Goal: Task Accomplishment & Management: Manage account settings

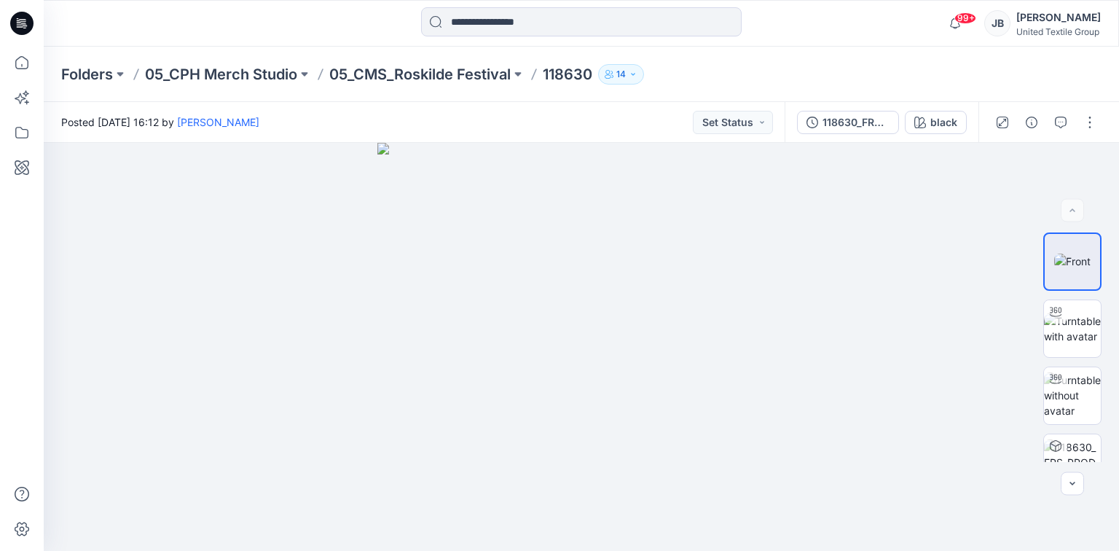
click at [16, 23] on icon at bounding box center [21, 23] width 23 height 23
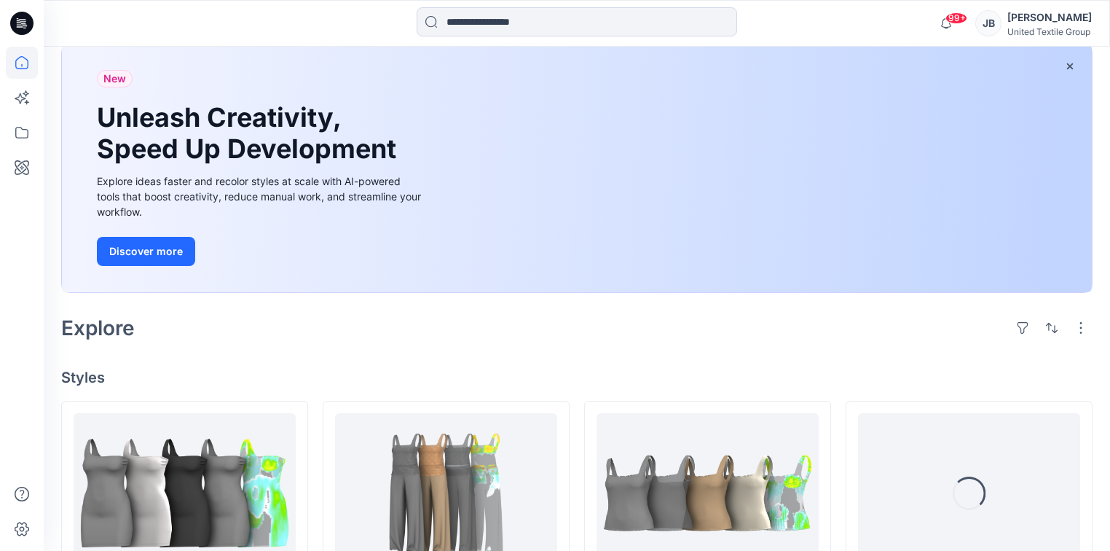
scroll to position [291, 0]
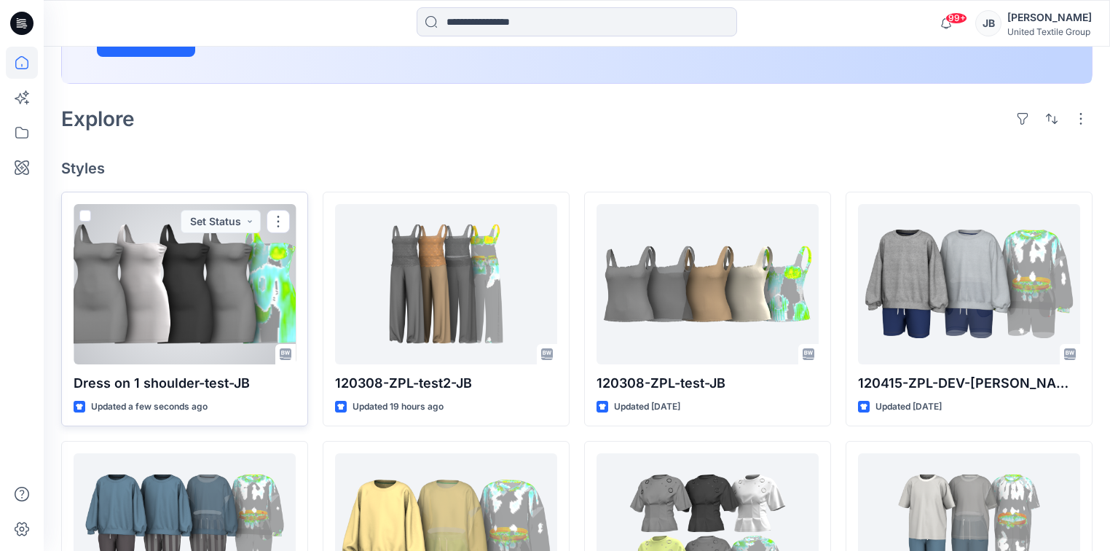
click at [218, 291] on div at bounding box center [185, 284] width 222 height 160
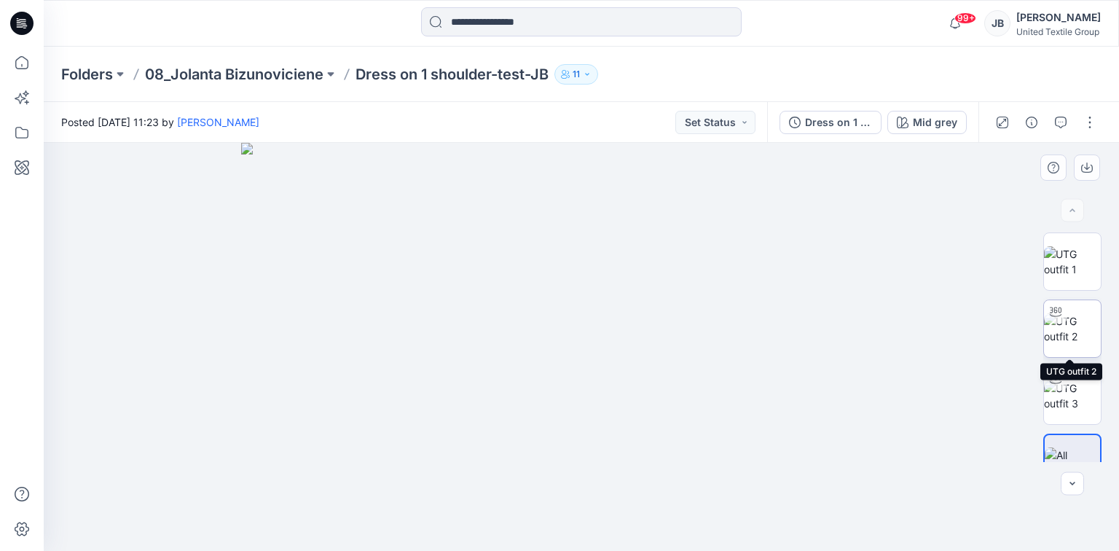
click at [1068, 316] on img at bounding box center [1072, 328] width 57 height 31
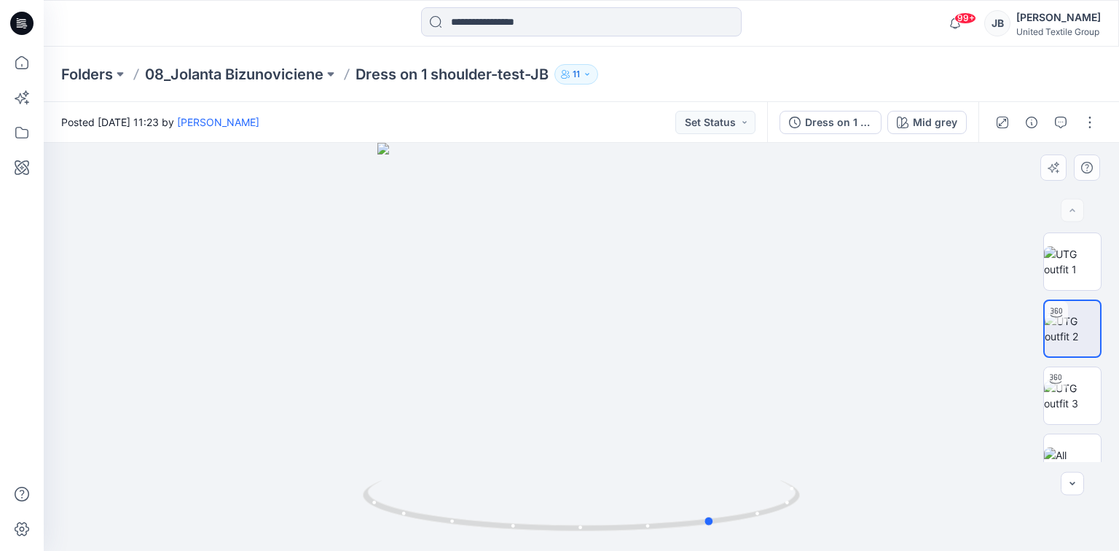
drag, startPoint x: 583, startPoint y: 531, endPoint x: 278, endPoint y: 508, distance: 305.3
click at [278, 508] on div at bounding box center [581, 347] width 1075 height 408
click at [949, 122] on div "Mid grey" at bounding box center [934, 122] width 44 height 16
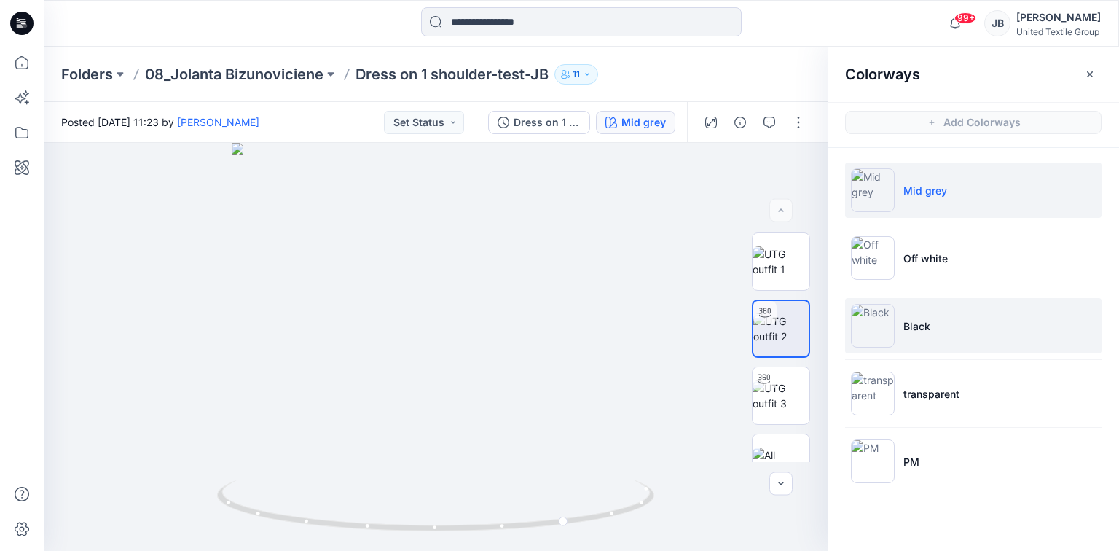
click at [869, 318] on img at bounding box center [873, 326] width 44 height 44
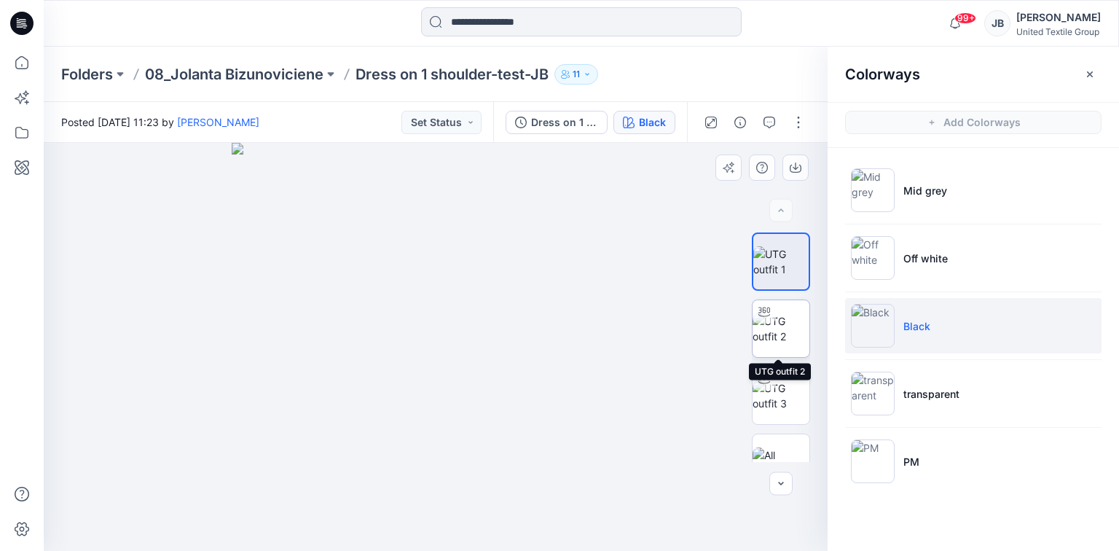
drag, startPoint x: 775, startPoint y: 331, endPoint x: 734, endPoint y: 328, distance: 40.9
click at [774, 331] on img at bounding box center [780, 328] width 57 height 31
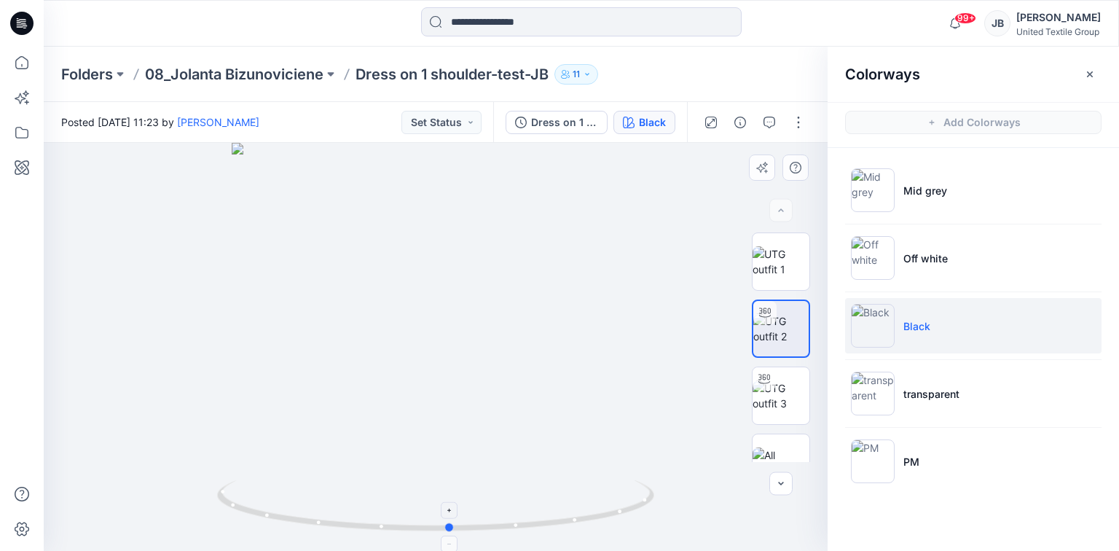
drag, startPoint x: 435, startPoint y: 531, endPoint x: 450, endPoint y: 513, distance: 23.3
click at [450, 513] on icon at bounding box center [437, 507] width 441 height 55
drag, startPoint x: 448, startPoint y: 232, endPoint x: 447, endPoint y: 373, distance: 140.6
drag, startPoint x: 647, startPoint y: 393, endPoint x: 603, endPoint y: 489, distance: 105.6
click at [615, 493] on div at bounding box center [436, 347] width 784 height 408
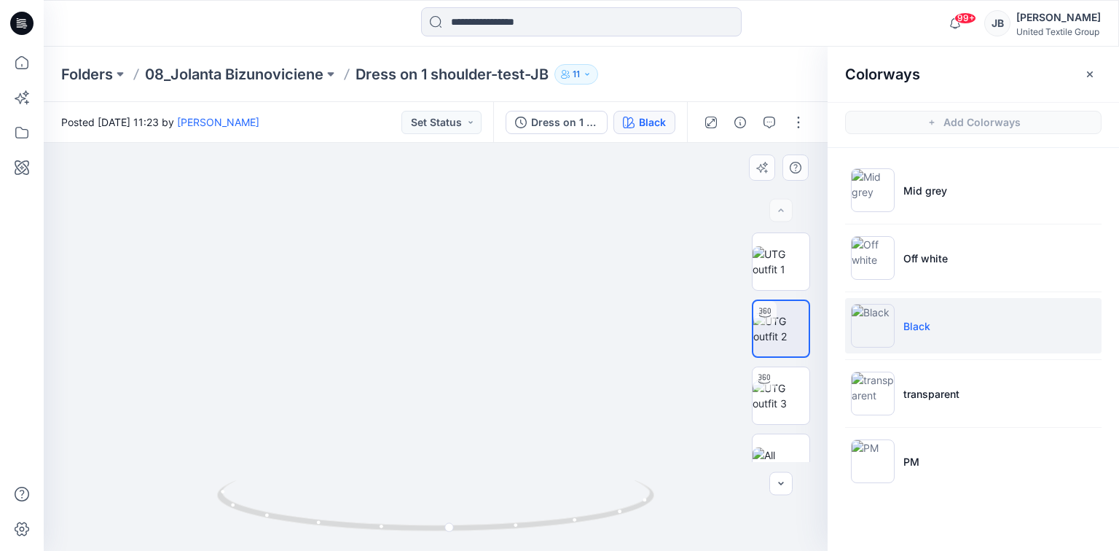
drag, startPoint x: 668, startPoint y: 441, endPoint x: 677, endPoint y: 452, distance: 14.6
click at [677, 452] on img at bounding box center [428, 333] width 1007 height 433
drag, startPoint x: 451, startPoint y: 532, endPoint x: 498, endPoint y: 516, distance: 50.2
click at [498, 516] on icon at bounding box center [437, 507] width 441 height 55
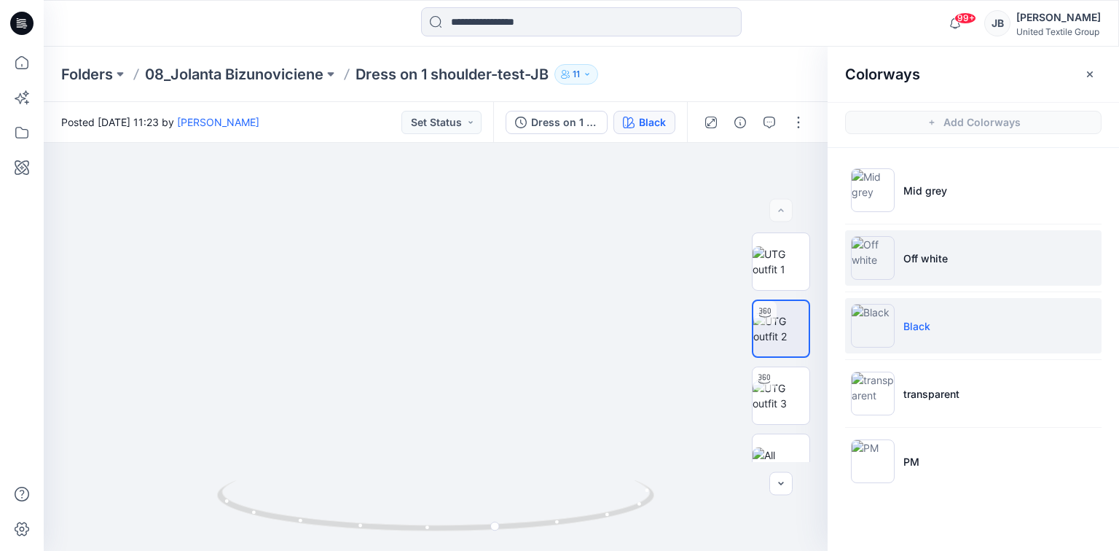
click at [875, 259] on img at bounding box center [873, 258] width 44 height 44
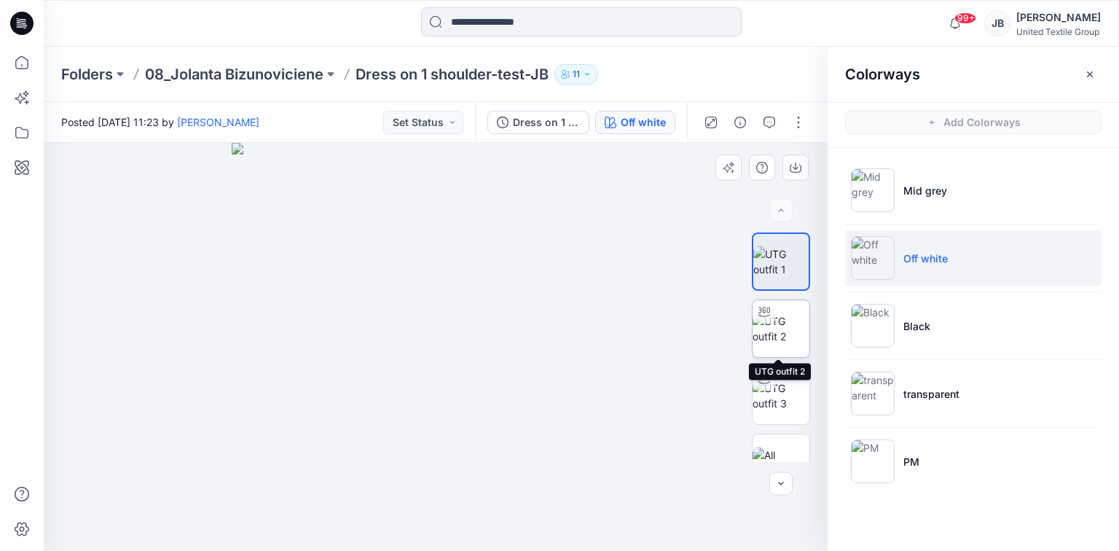
click at [773, 326] on img at bounding box center [780, 328] width 57 height 31
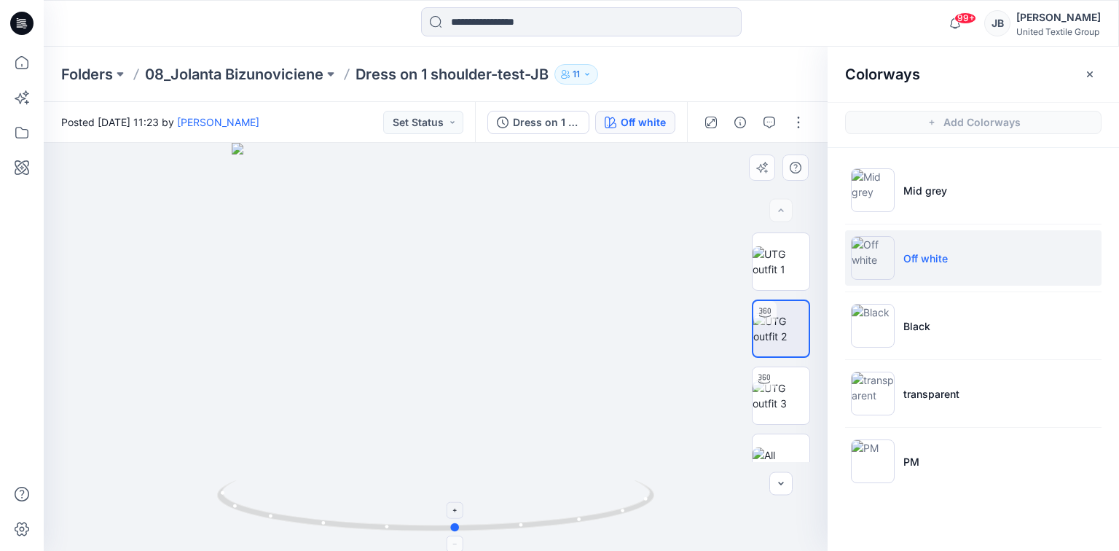
drag, startPoint x: 437, startPoint y: 529, endPoint x: 457, endPoint y: 524, distance: 21.0
click at [457, 524] on circle at bounding box center [456, 527] width 9 height 9
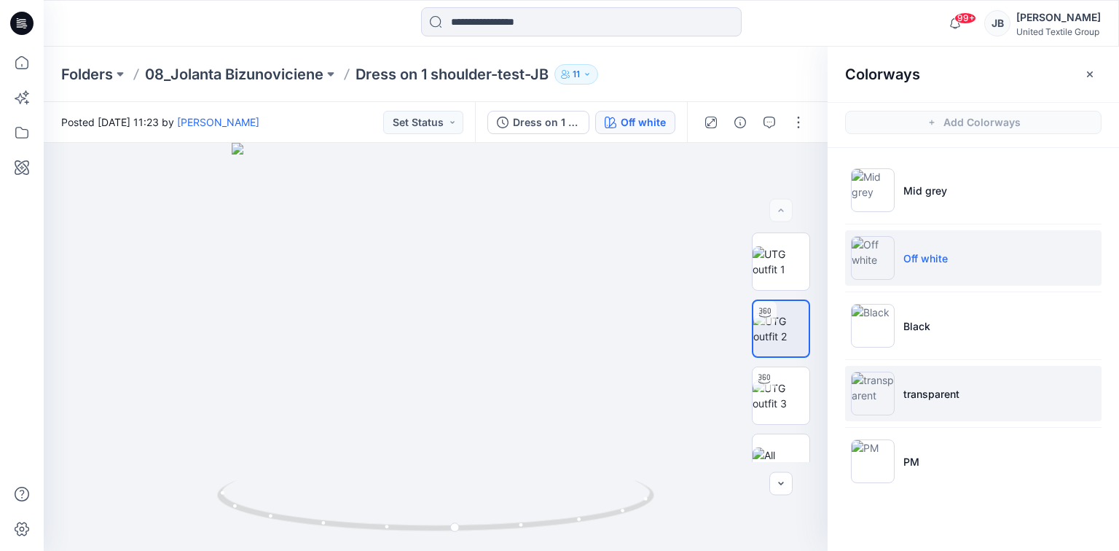
click at [877, 391] on img at bounding box center [873, 393] width 44 height 44
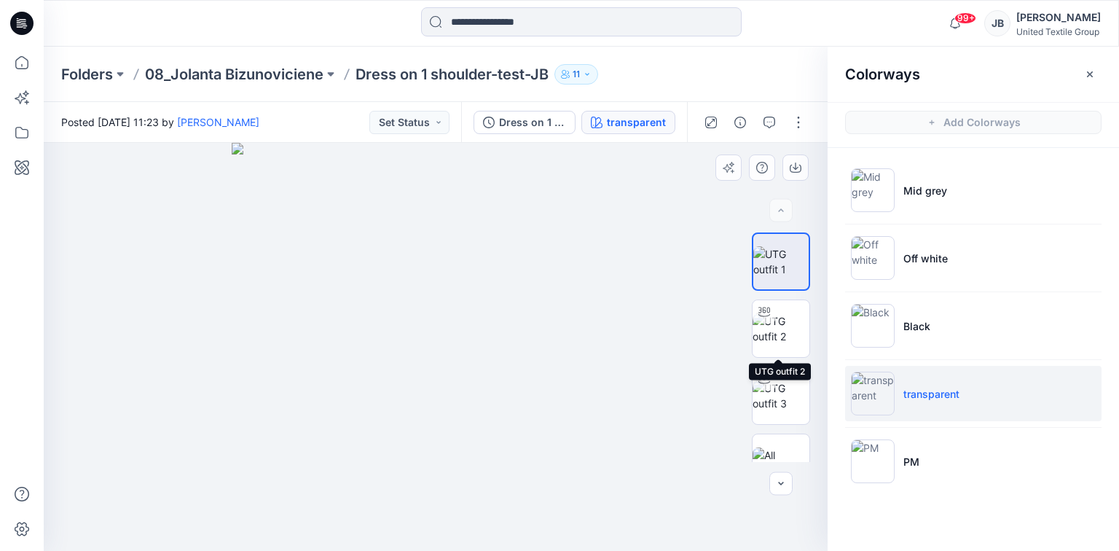
drag, startPoint x: 784, startPoint y: 325, endPoint x: 709, endPoint y: 350, distance: 79.0
click at [781, 325] on img at bounding box center [780, 328] width 57 height 31
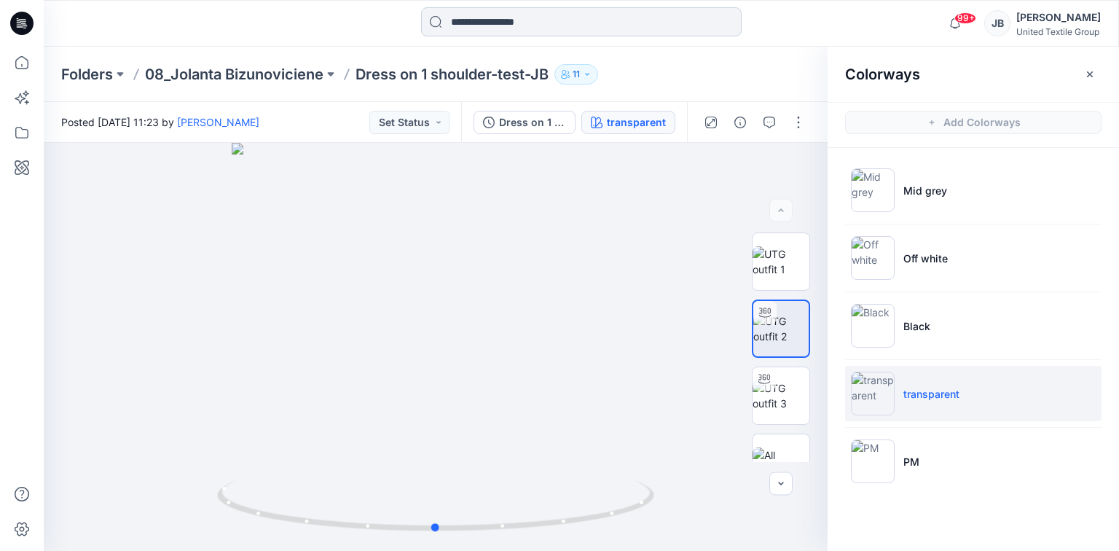
drag, startPoint x: 638, startPoint y: 248, endPoint x: 735, endPoint y: 12, distance: 255.1
click at [636, 246] on div at bounding box center [436, 347] width 784 height 408
click at [1091, 73] on icon "button" at bounding box center [1090, 74] width 12 height 12
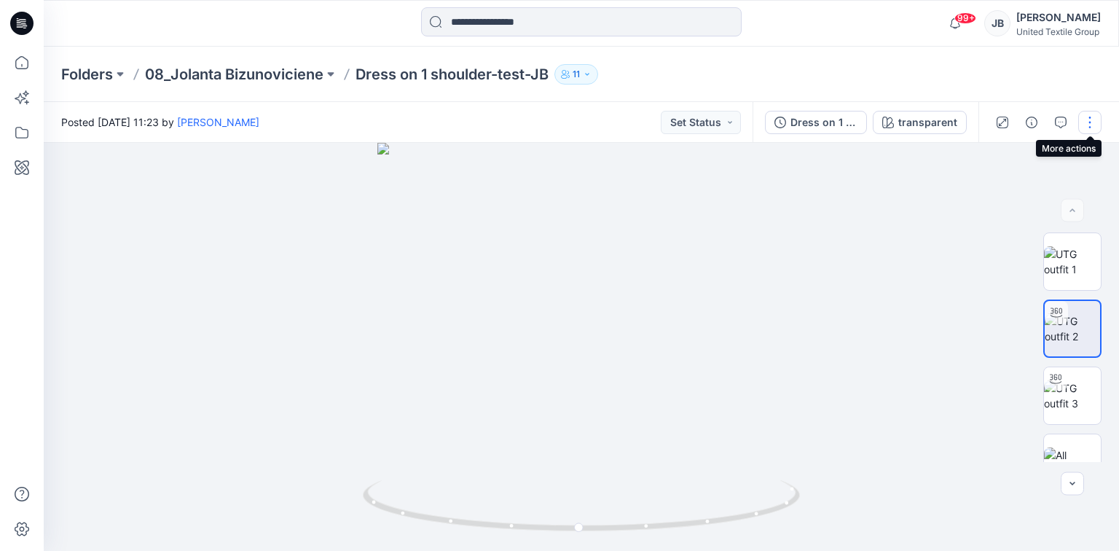
click at [1085, 120] on button "button" at bounding box center [1089, 122] width 23 height 23
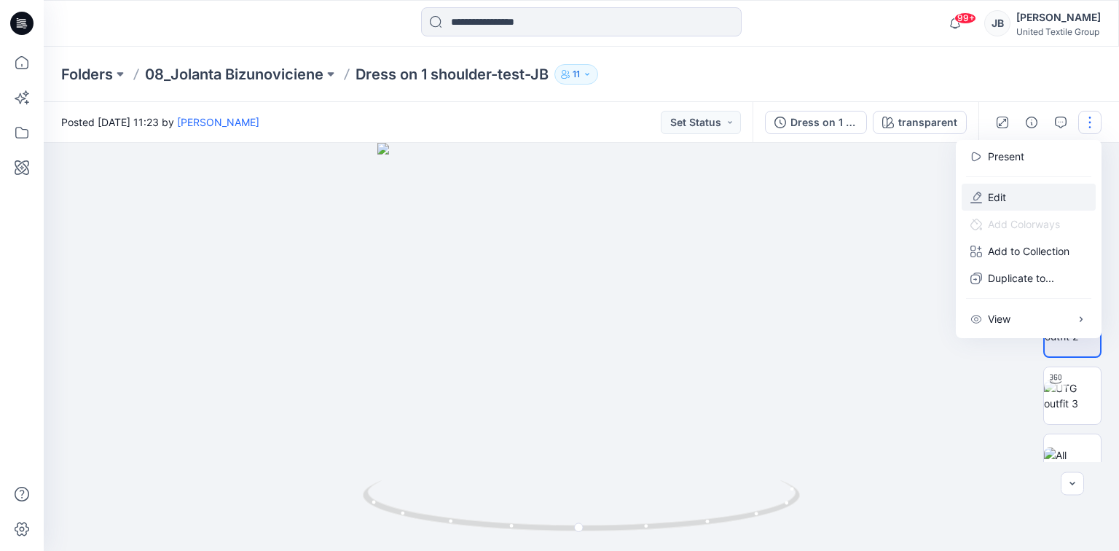
click at [993, 197] on p "Edit" at bounding box center [996, 196] width 18 height 15
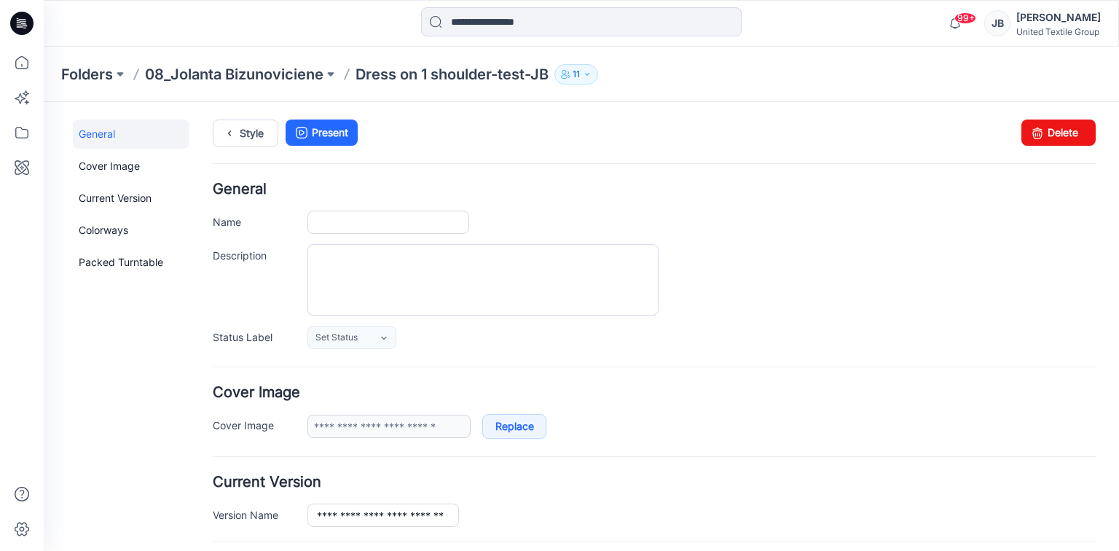
type input "**********"
type input "********"
type input "**********"
click at [1038, 135] on link "Delete" at bounding box center [1058, 132] width 74 height 26
